Goal: Find specific page/section

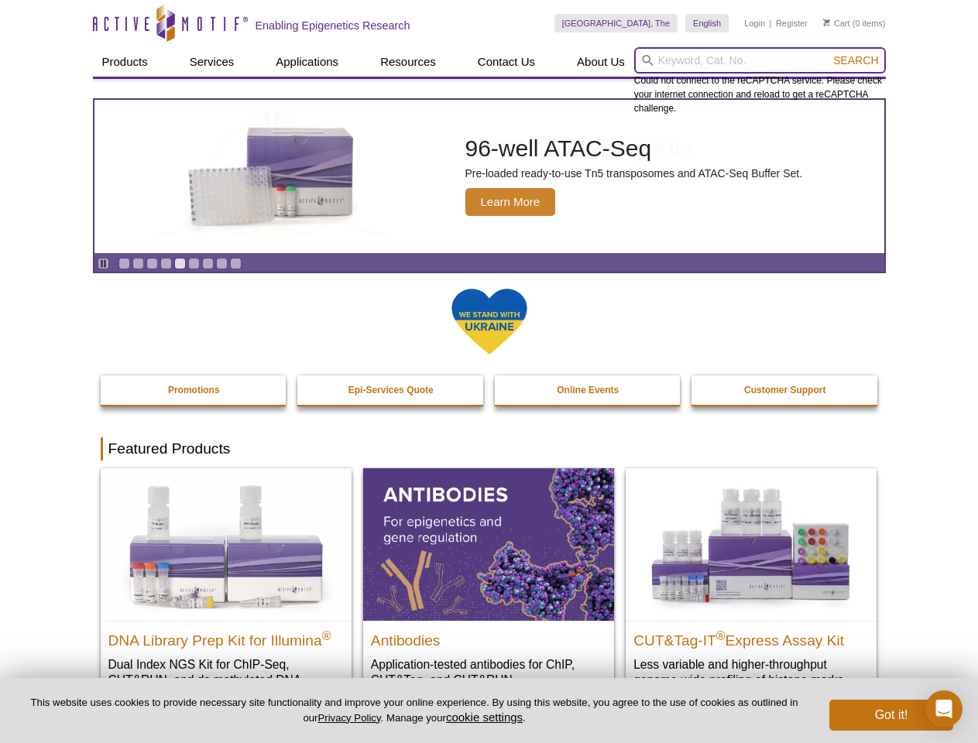
click at [760, 60] on input "search" at bounding box center [760, 60] width 252 height 26
click at [856, 60] on span "Search" at bounding box center [855, 60] width 45 height 12
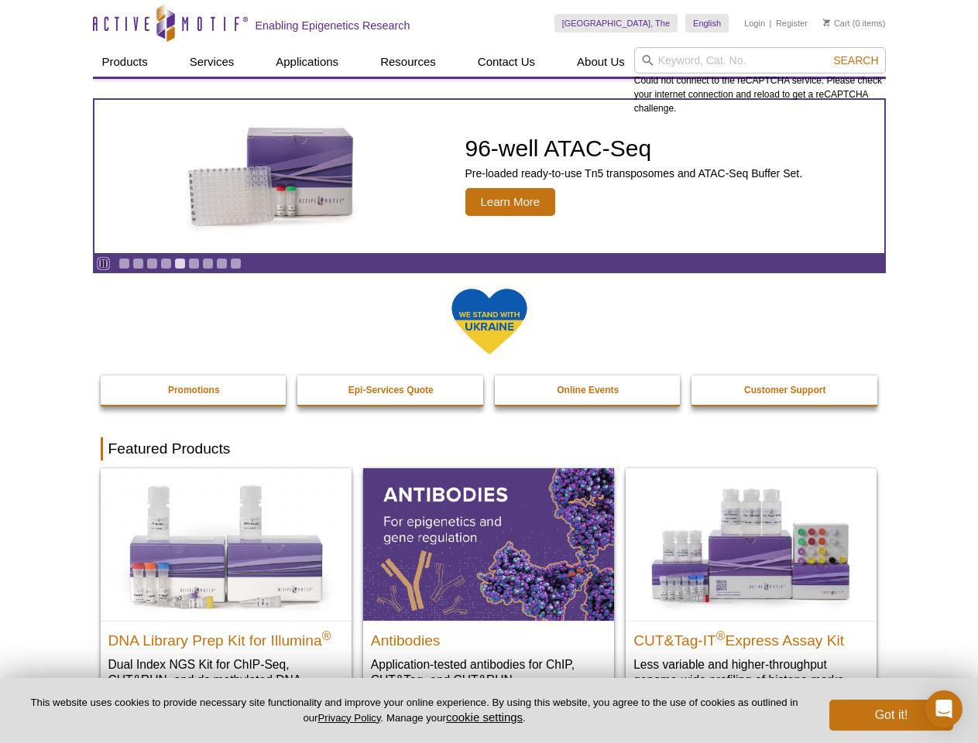
click at [103, 263] on icon "Pause" at bounding box center [103, 264] width 10 height 10
click at [124, 263] on link "Go to slide 1" at bounding box center [124, 264] width 12 height 12
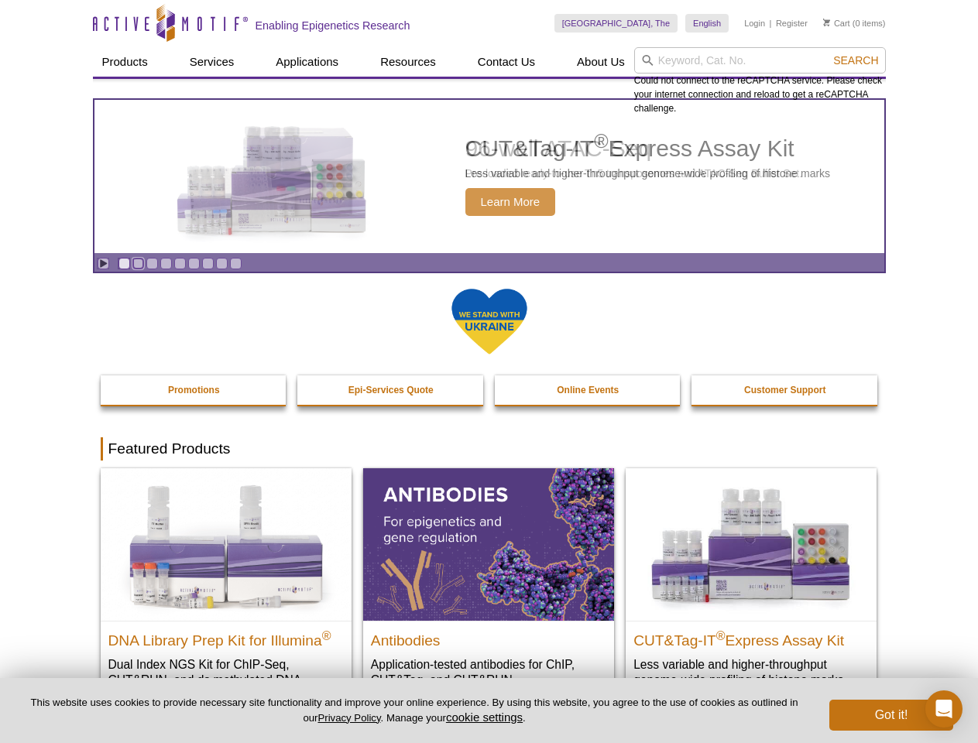
click at [138, 263] on link "Go to slide 2" at bounding box center [138, 264] width 12 height 12
click at [152, 263] on link "Go to slide 3" at bounding box center [152, 264] width 12 height 12
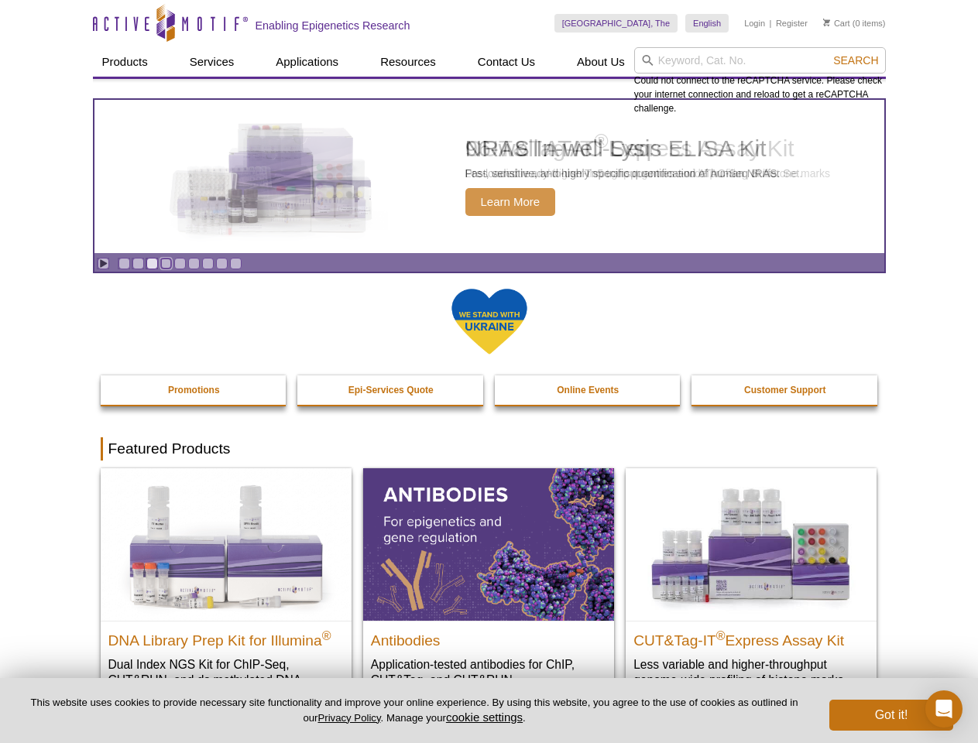
click at [166, 263] on link "Go to slide 4" at bounding box center [166, 264] width 12 height 12
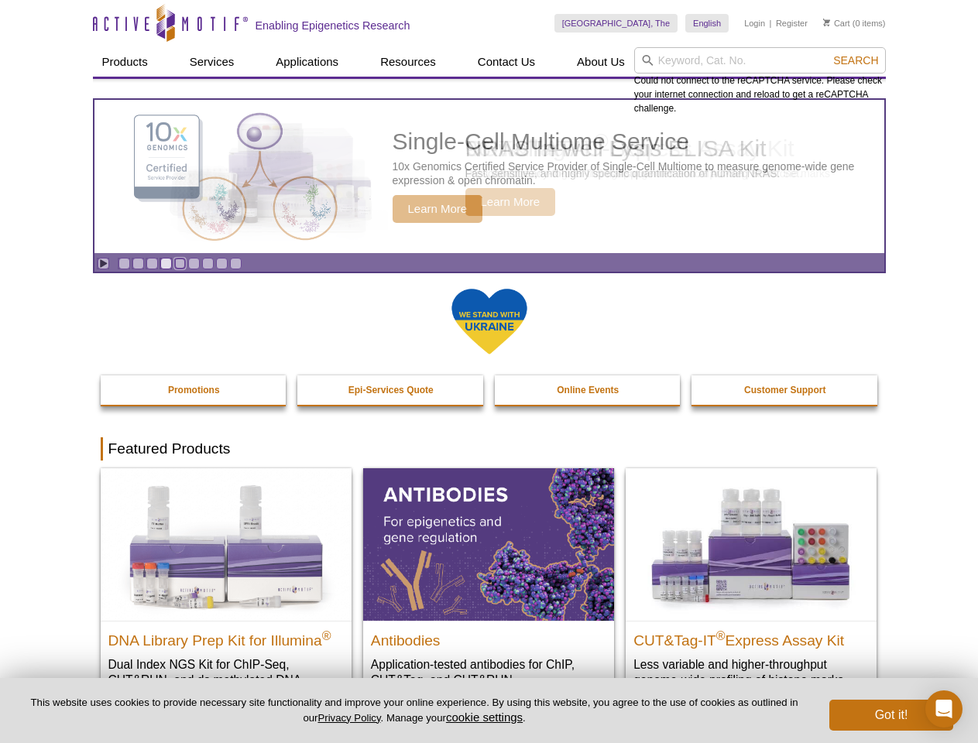
click at [180, 263] on link "Go to slide 5" at bounding box center [180, 264] width 12 height 12
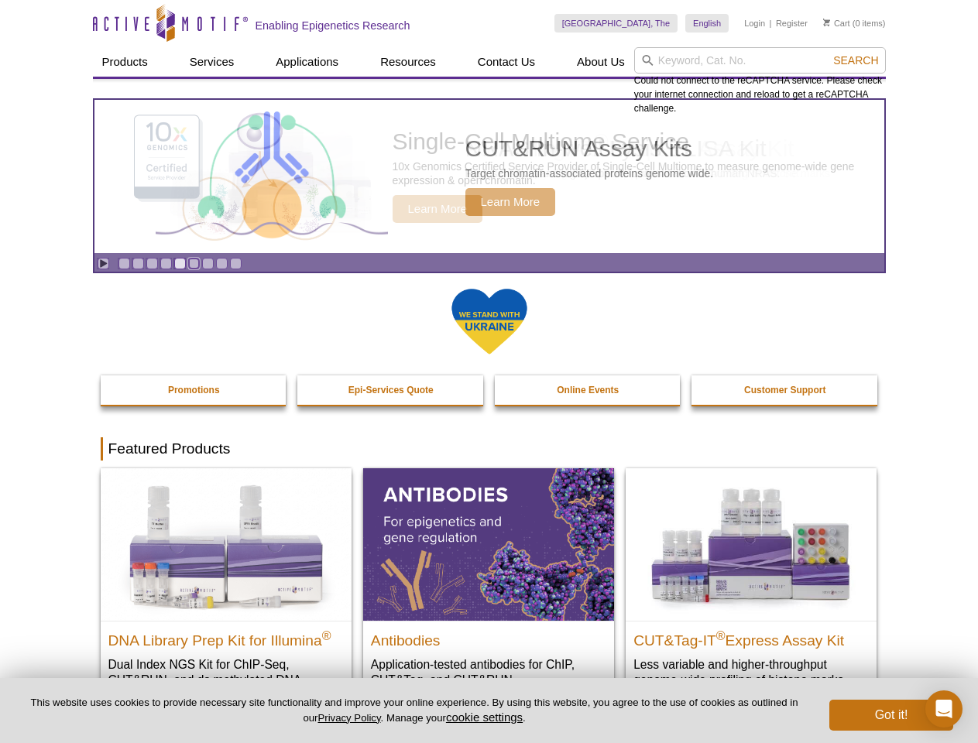
click at [194, 263] on link "Go to slide 6" at bounding box center [194, 264] width 12 height 12
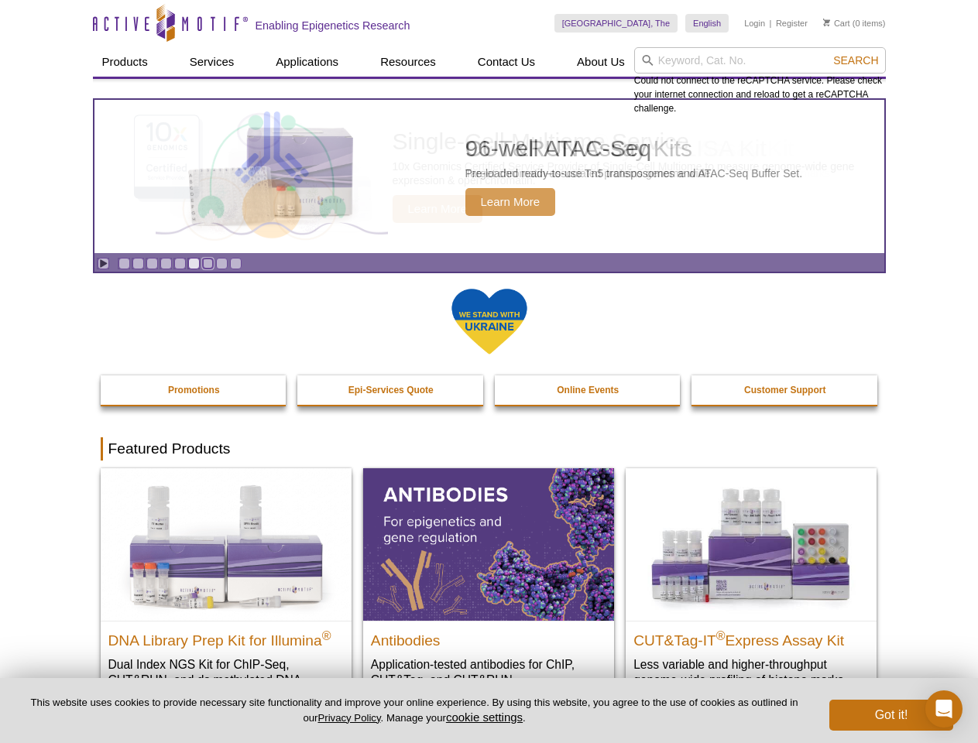
click at [207, 263] on link "Go to slide 7" at bounding box center [208, 264] width 12 height 12
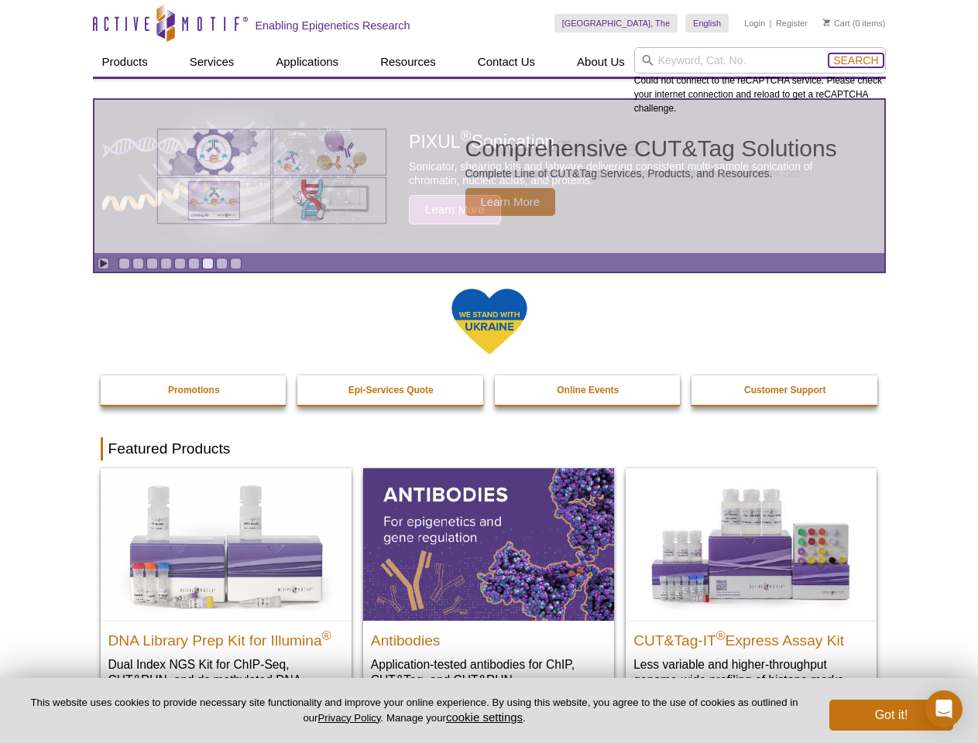
click at [856, 60] on span "Search" at bounding box center [855, 60] width 45 height 12
